Goal: Navigation & Orientation: Find specific page/section

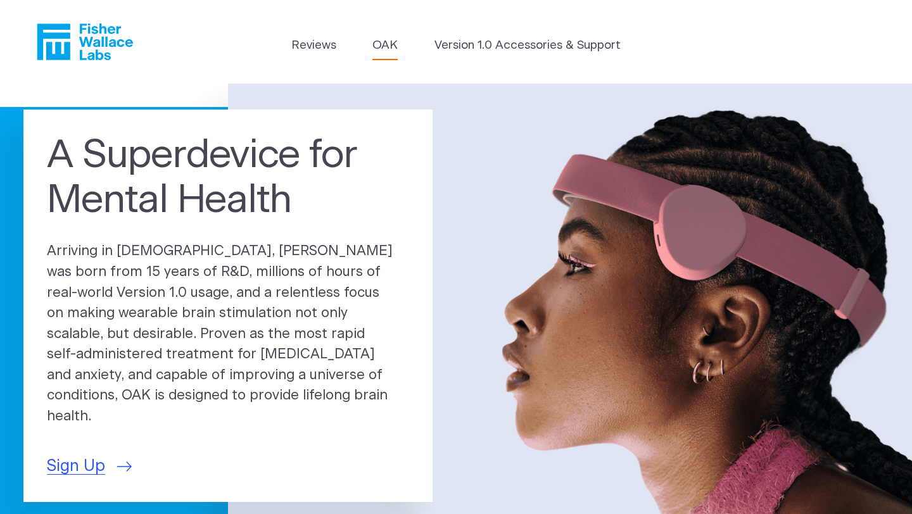
click at [381, 43] on link "OAK" at bounding box center [384, 46] width 25 height 18
